Goal: Go to known website: Access a specific website the user already knows

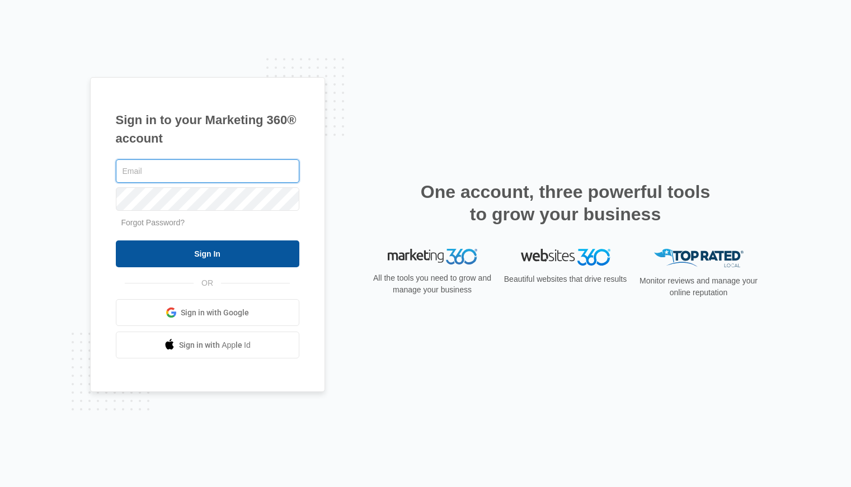
type input "xavier@reformed-fitness.com"
click at [153, 258] on input "Sign In" at bounding box center [207, 254] width 183 height 27
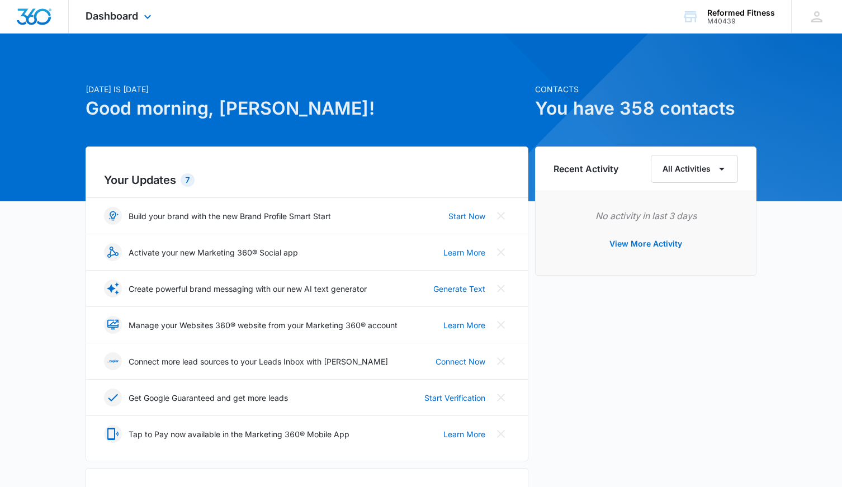
click at [141, 26] on div "Dashboard Apps Reputation Websites Forms CRM Email Social Payments POS Content …" at bounding box center [120, 16] width 102 height 33
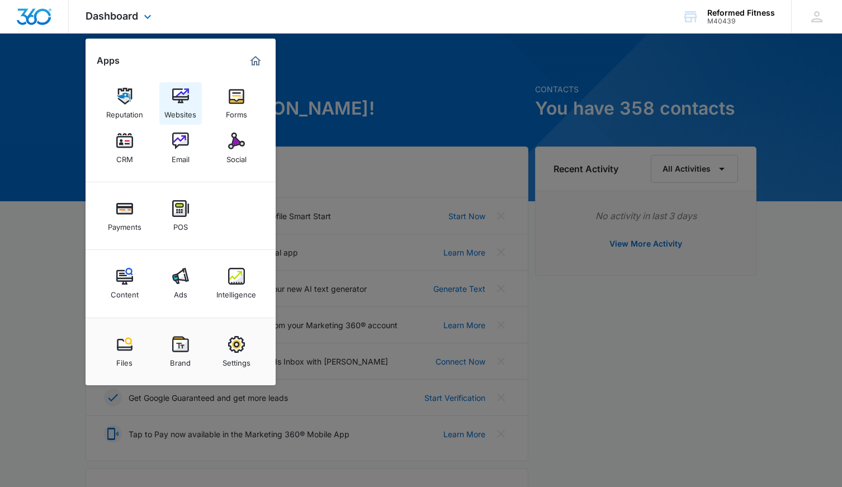
click at [188, 100] on img at bounding box center [180, 96] width 17 height 17
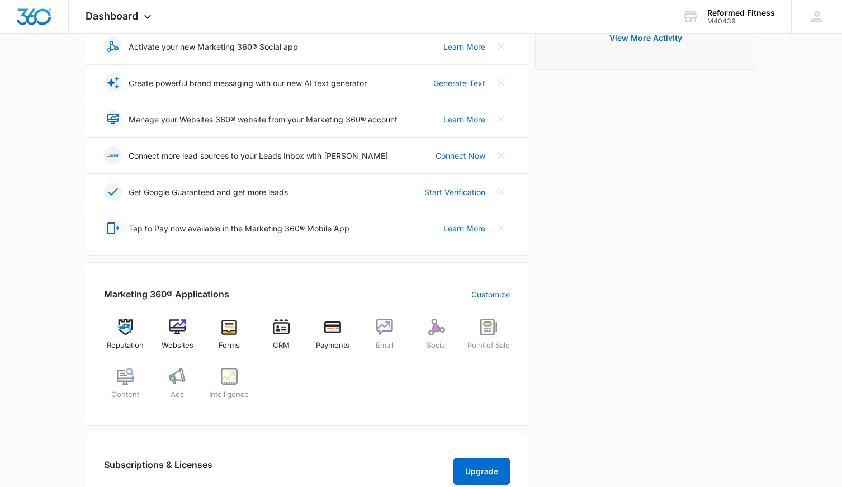
scroll to position [219, 0]
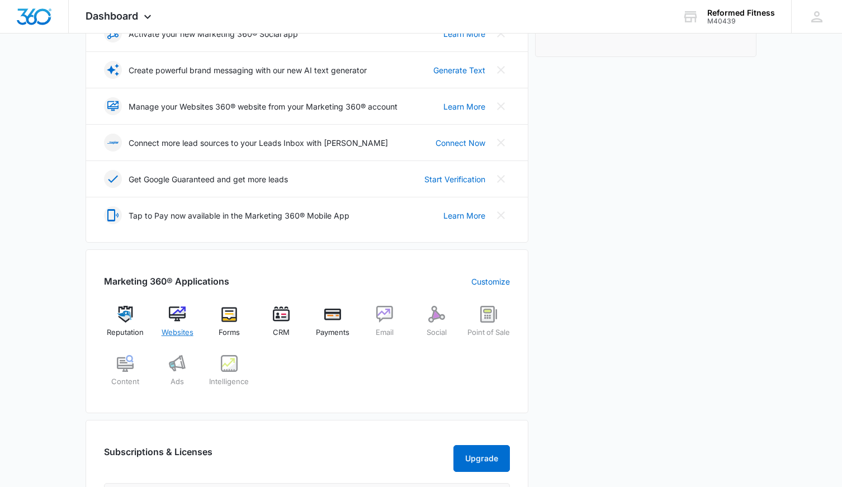
click at [190, 311] on div "Websites" at bounding box center [177, 326] width 43 height 40
